Goal: Communication & Community: Answer question/provide support

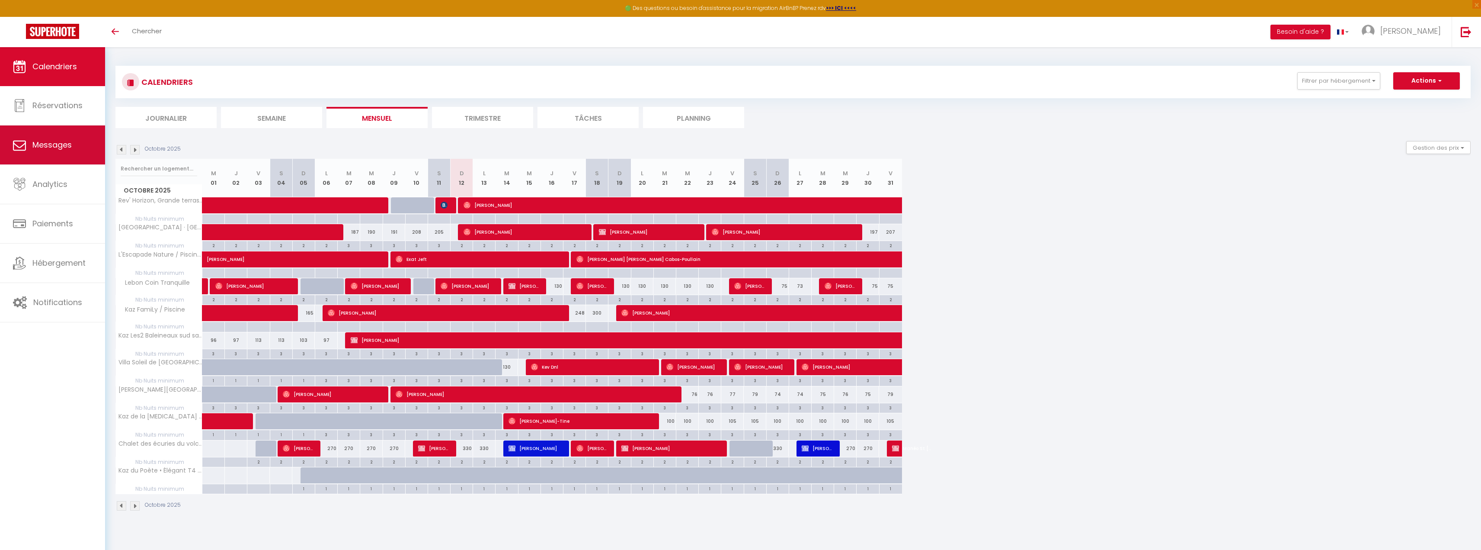
click at [50, 156] on link "Messages" at bounding box center [52, 144] width 105 height 39
select select "message"
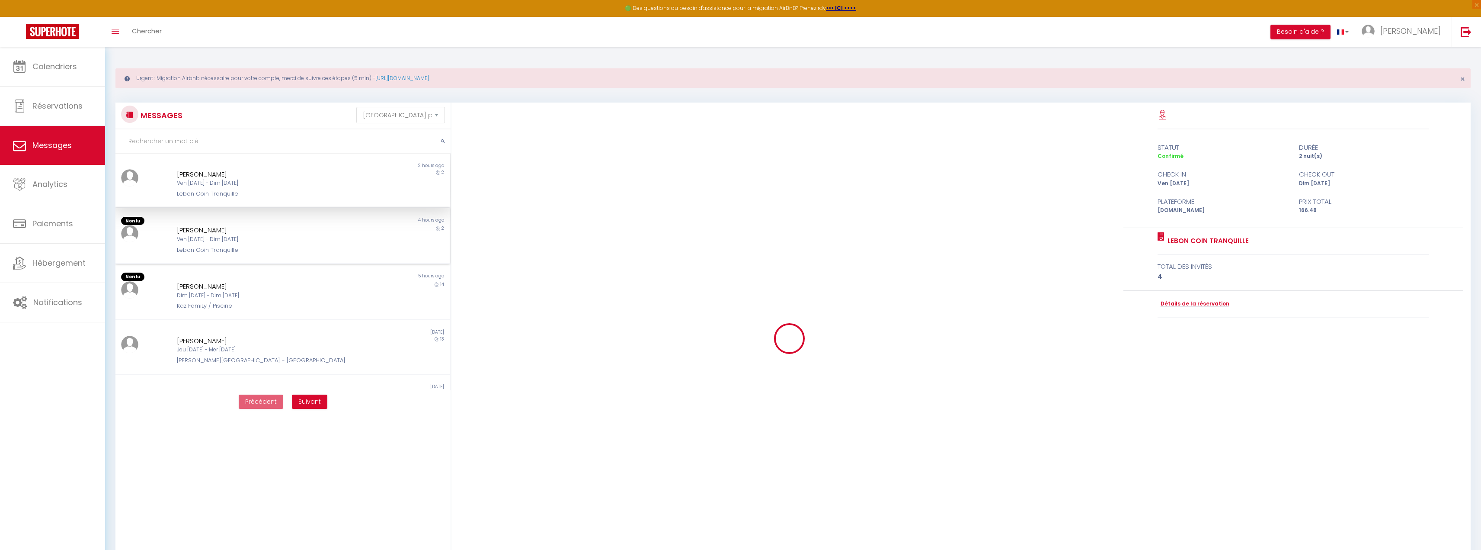
scroll to position [880, 0]
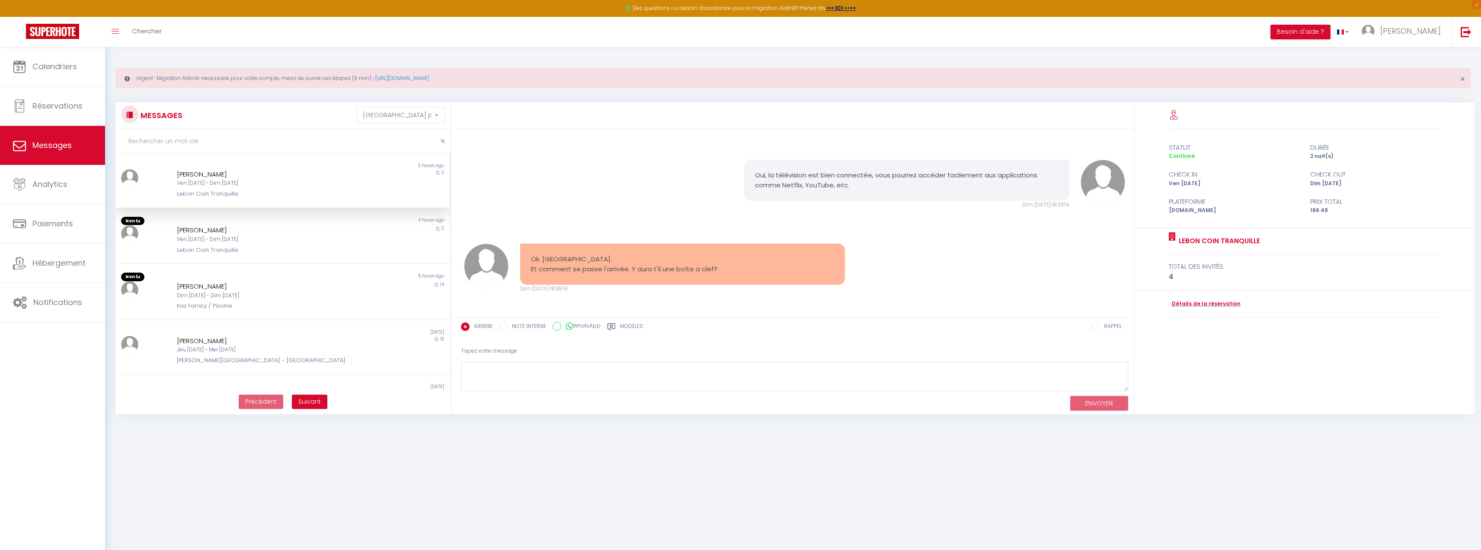
click at [248, 196] on div "Lebon Coin Tranquille" at bounding box center [269, 193] width 184 height 9
click at [323, 223] on div "4 hours ago" at bounding box center [365, 221] width 167 height 9
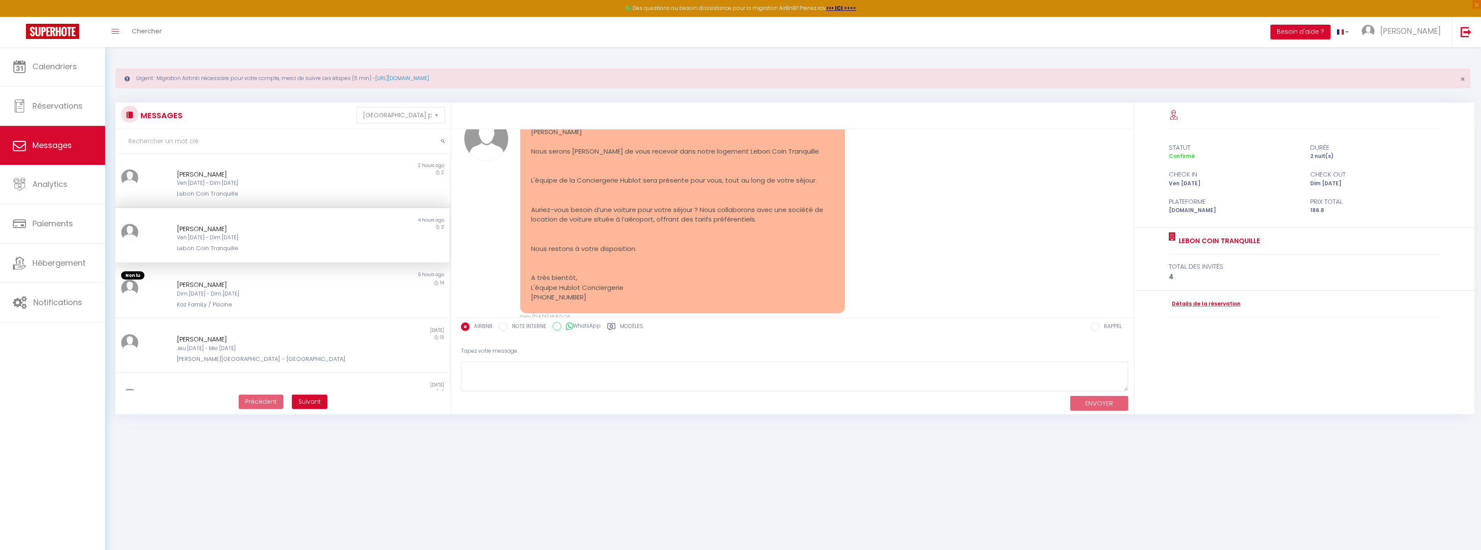
scroll to position [309, 0]
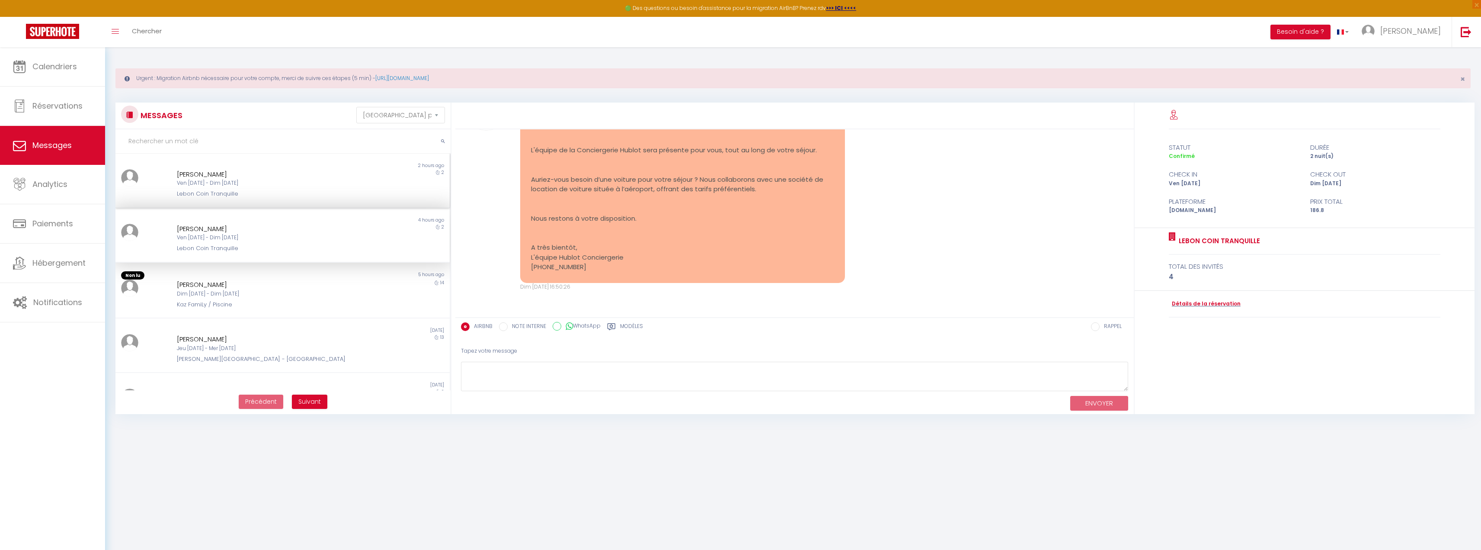
click at [328, 191] on div "Lebon Coin Tranquille" at bounding box center [269, 193] width 184 height 9
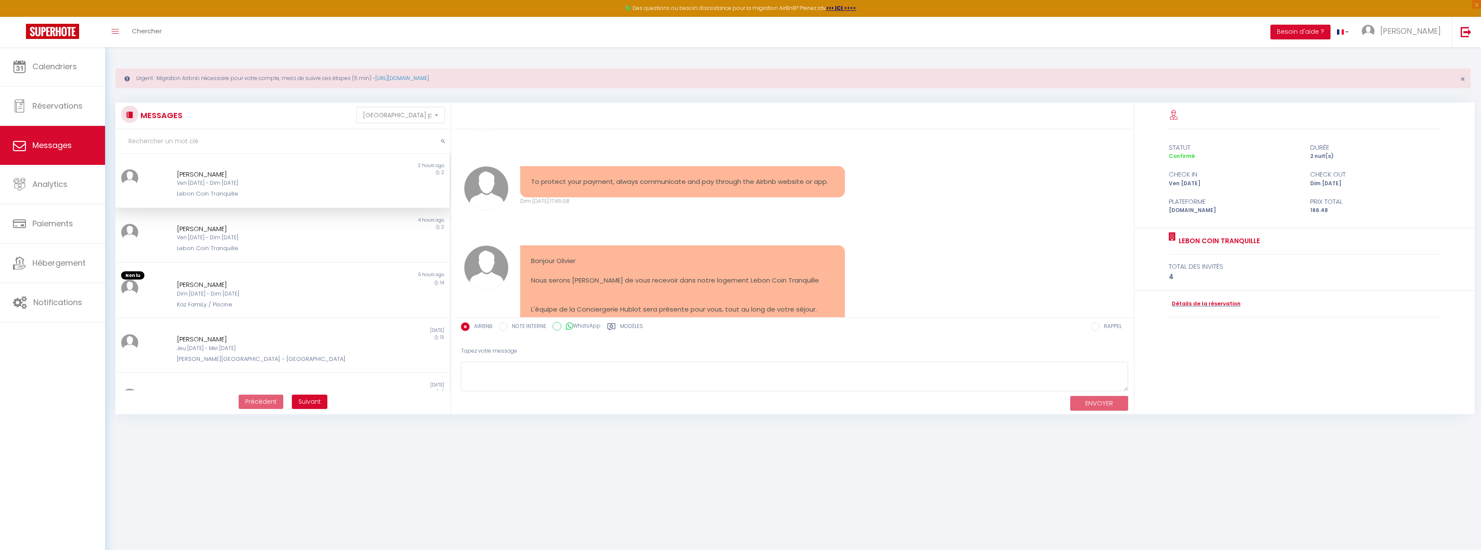
scroll to position [880, 0]
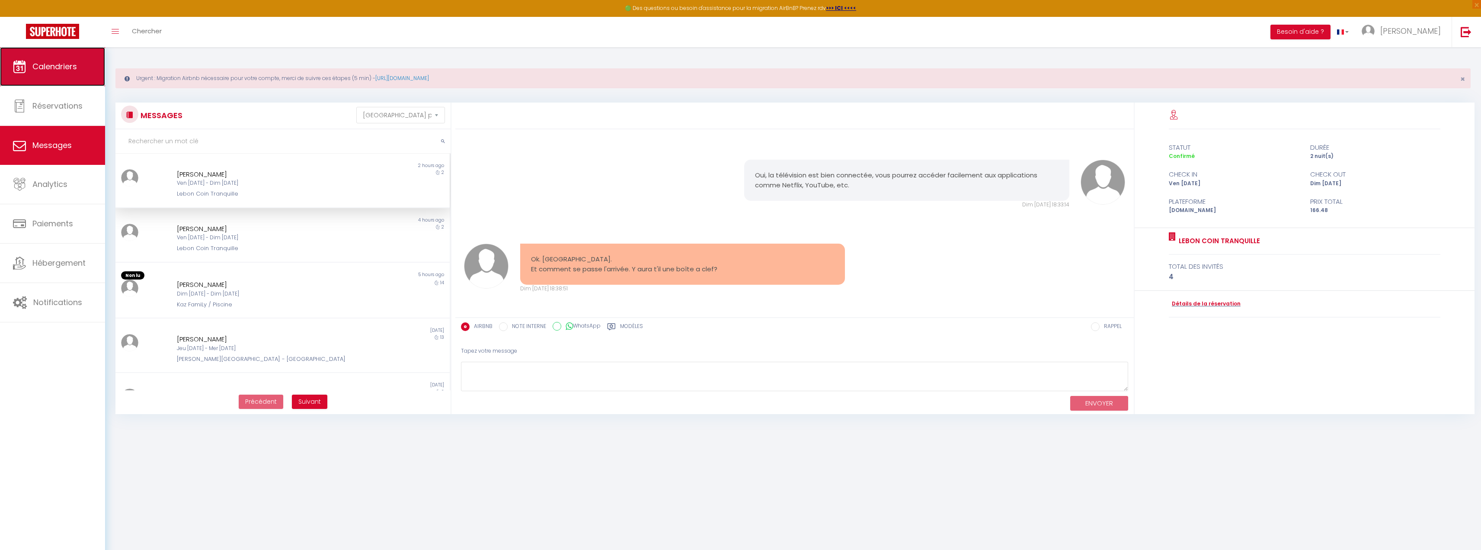
click at [48, 73] on link "Calendriers" at bounding box center [52, 66] width 105 height 39
